Goal: Task Accomplishment & Management: Use online tool/utility

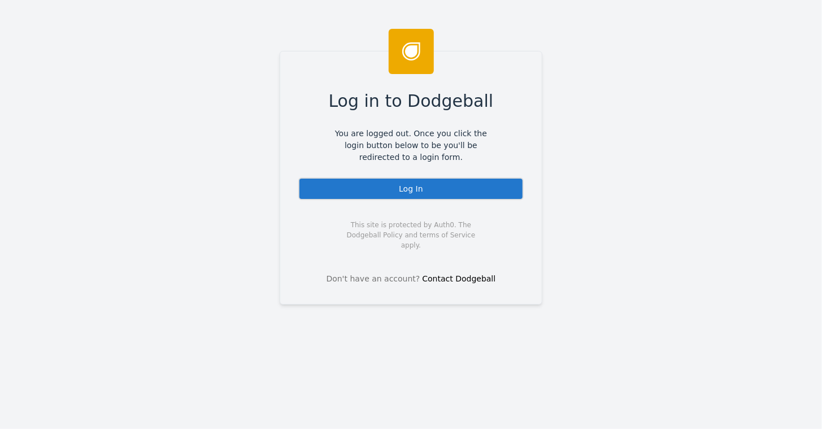
click at [429, 192] on div "Log In" at bounding box center [410, 188] width 225 height 23
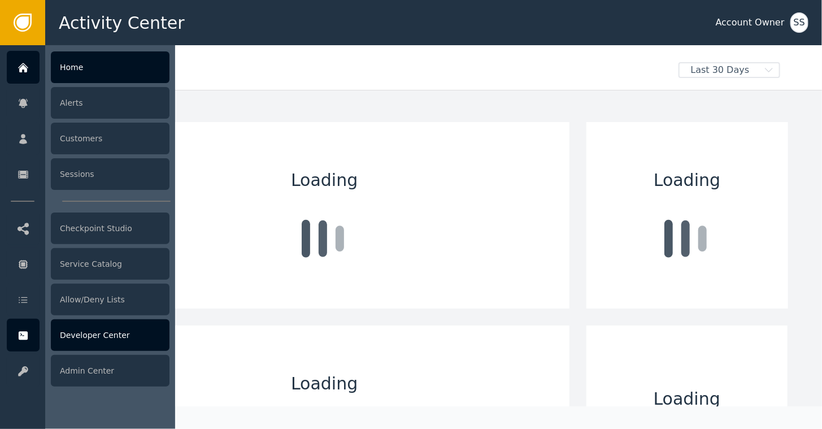
click at [77, 334] on div "Developer Center" at bounding box center [110, 335] width 119 height 32
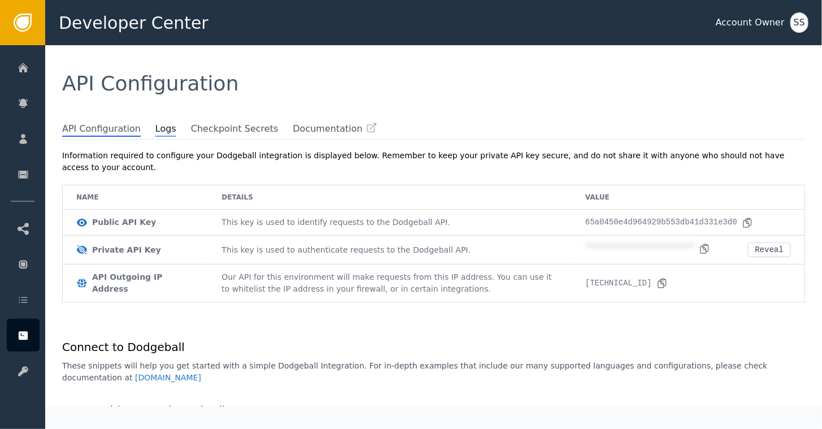
click at [155, 124] on span "Logs" at bounding box center [165, 129] width 21 height 15
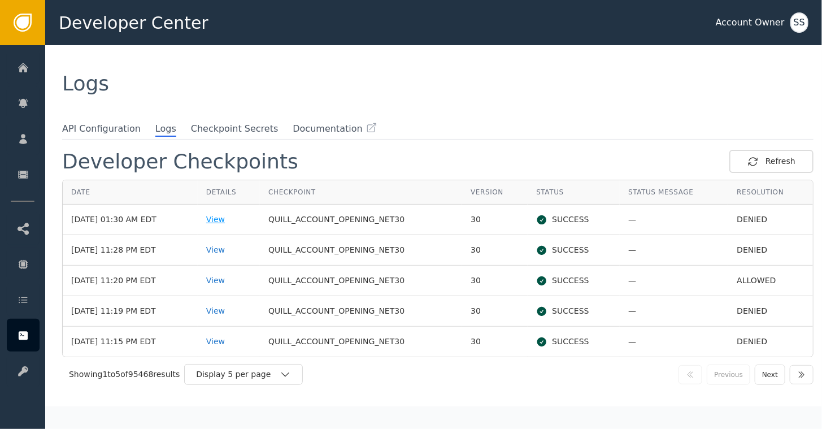
click at [227, 215] on div "View" at bounding box center [228, 220] width 45 height 12
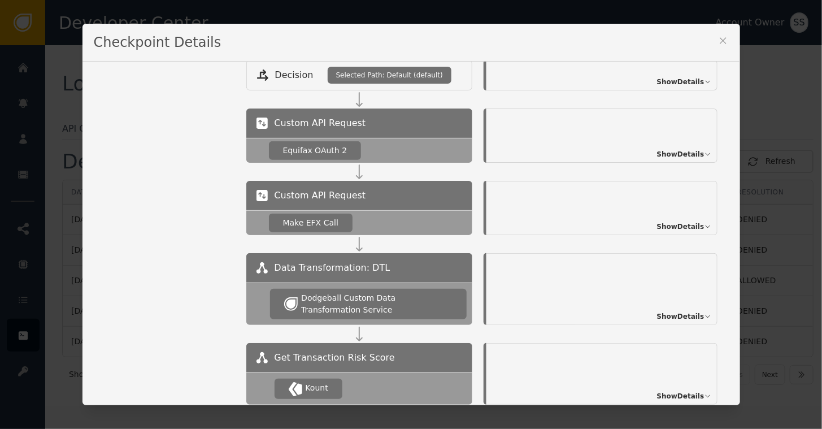
scroll to position [491, 0]
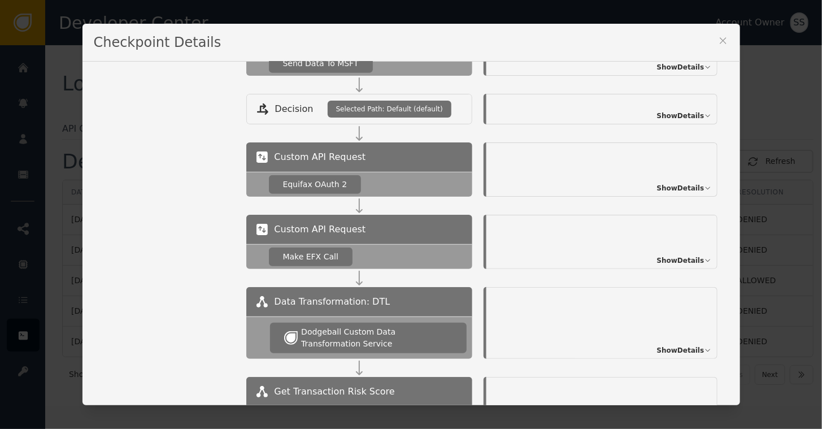
click at [718, 41] on icon at bounding box center [723, 40] width 11 height 11
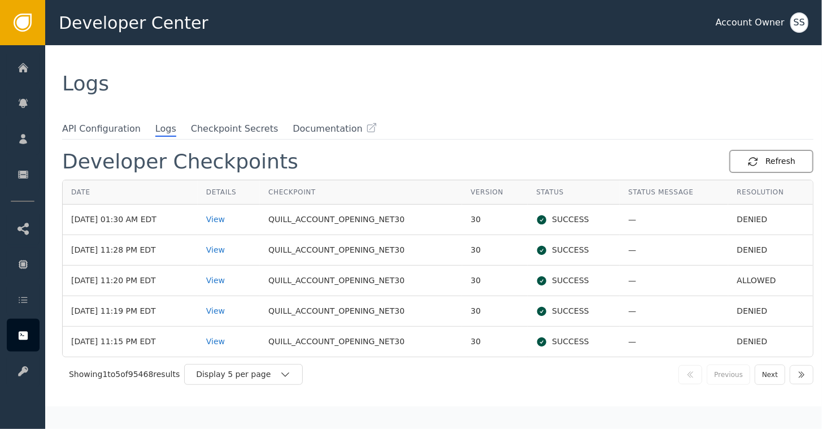
click at [768, 158] on div "Refresh" at bounding box center [772, 161] width 48 height 12
click at [766, 158] on div "Refresh" at bounding box center [772, 161] width 48 height 12
click at [224, 219] on div "View" at bounding box center [228, 220] width 45 height 12
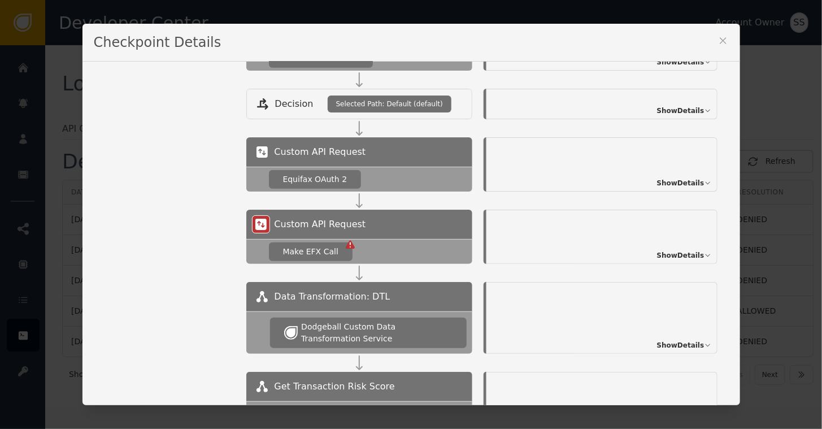
scroll to position [509, 0]
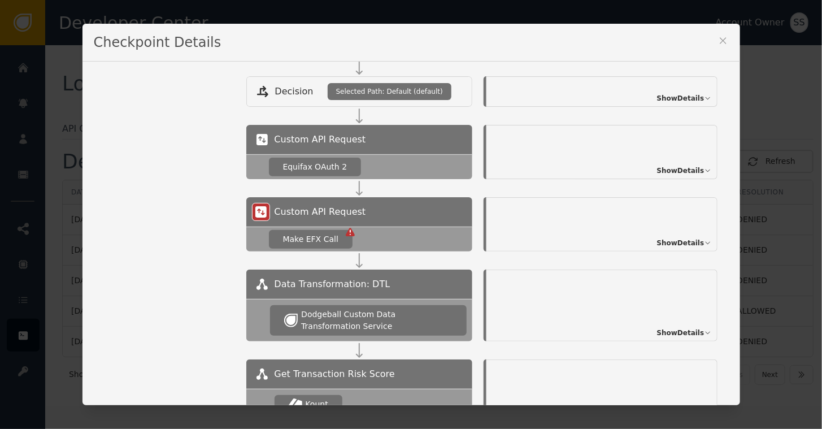
click at [679, 240] on span "Show Details" at bounding box center [680, 243] width 47 height 10
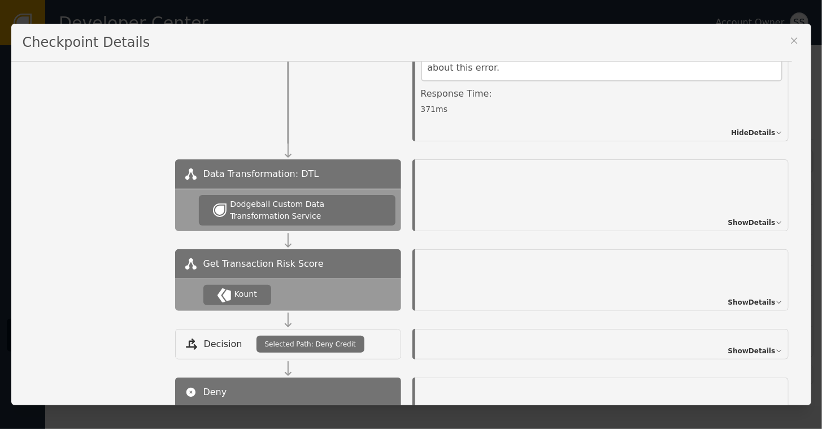
scroll to position [735, 0]
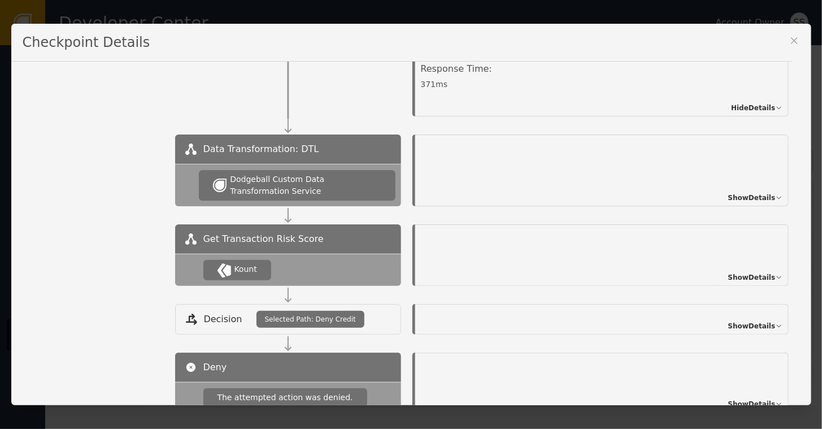
click at [745, 275] on span "Show Details" at bounding box center [751, 277] width 47 height 10
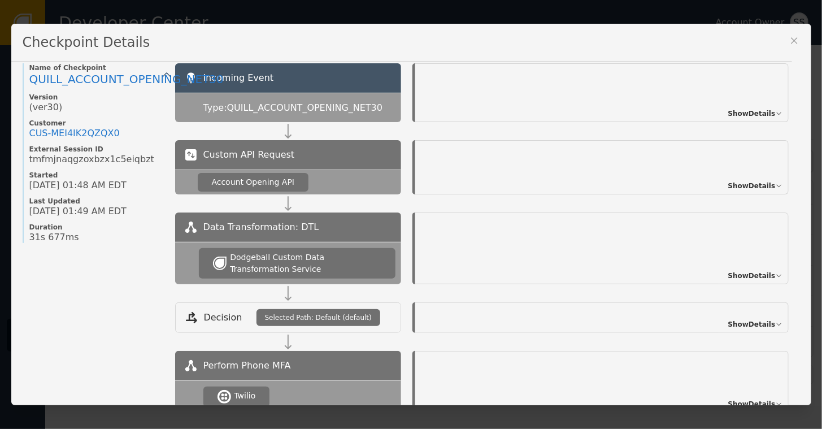
scroll to position [0, 0]
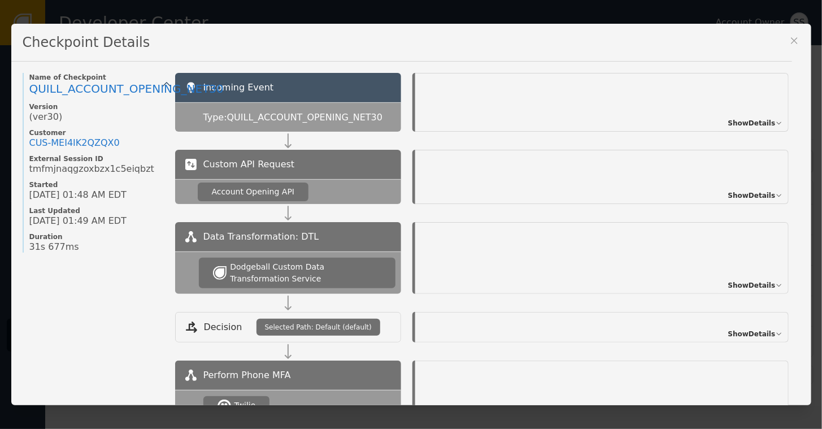
click at [744, 121] on span "Show Details" at bounding box center [751, 123] width 47 height 10
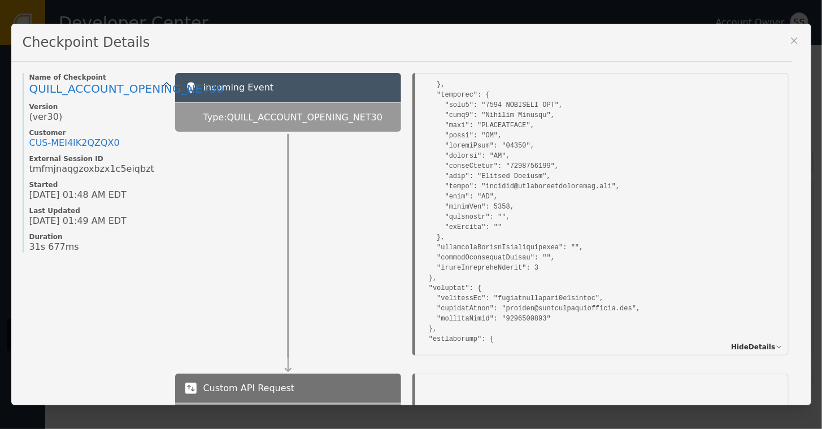
scroll to position [791, 0]
